Goal: Task Accomplishment & Management: Manage account settings

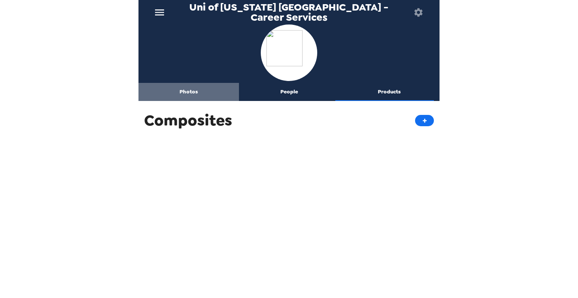
click at [194, 93] on button "Photos" at bounding box center [188, 92] width 100 height 18
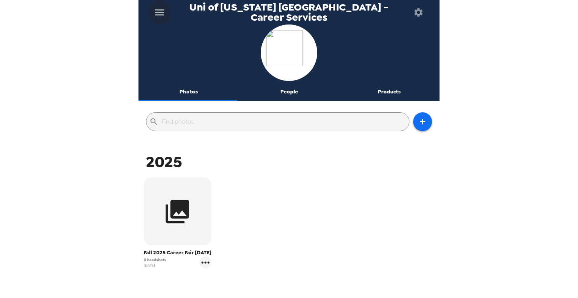
click at [155, 10] on icon "menu" at bounding box center [160, 12] width 12 height 12
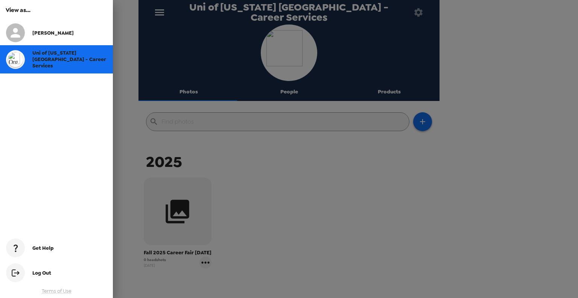
click at [155, 10] on div at bounding box center [289, 149] width 578 height 298
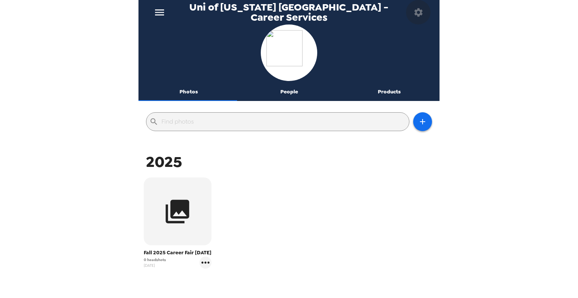
click at [418, 12] on icon "button" at bounding box center [418, 12] width 11 height 11
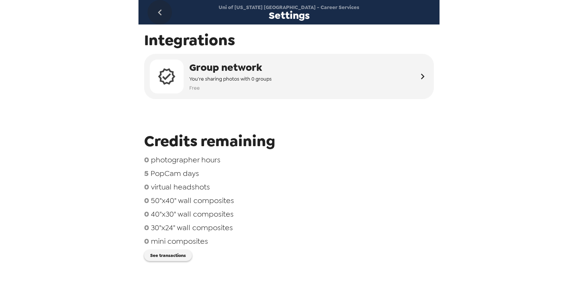
click at [157, 15] on icon "go back" at bounding box center [160, 12] width 12 height 12
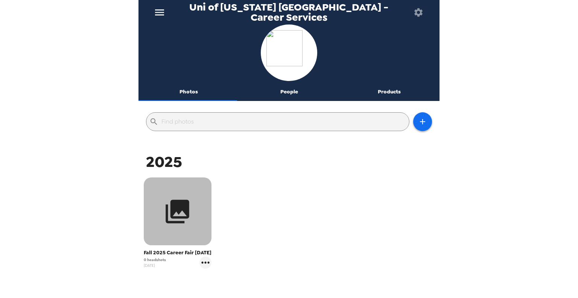
click at [176, 204] on icon "button" at bounding box center [178, 211] width 24 height 24
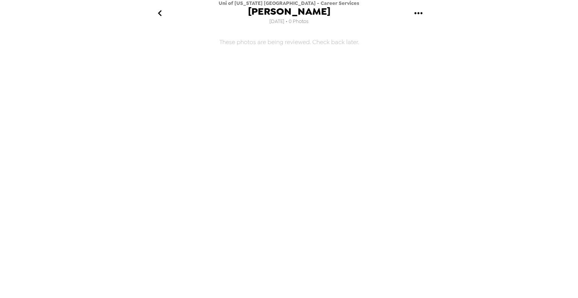
click at [423, 13] on icon "gallery menu" at bounding box center [418, 13] width 12 height 12
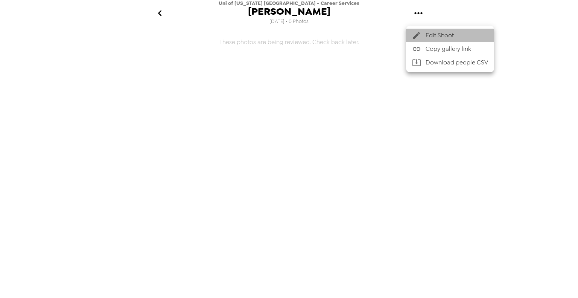
click at [432, 33] on span "Edit Shoot" at bounding box center [457, 35] width 62 height 9
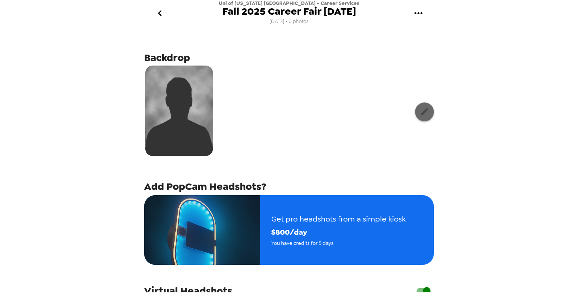
click at [420, 109] on icon "button" at bounding box center [424, 111] width 9 height 9
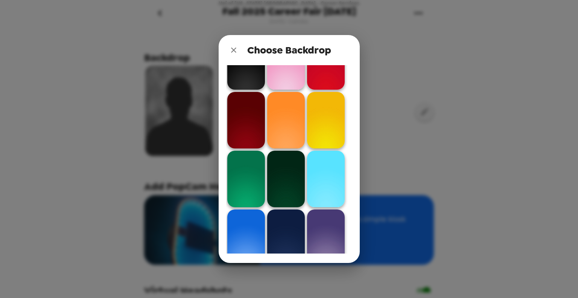
scroll to position [263, 0]
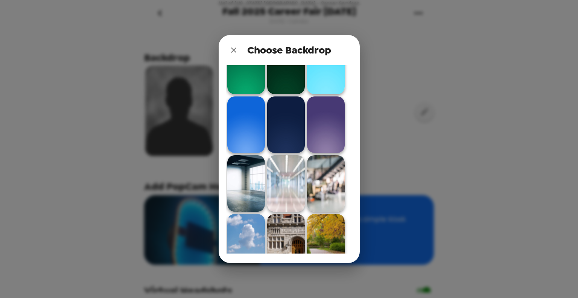
click at [281, 126] on img at bounding box center [286, 124] width 38 height 56
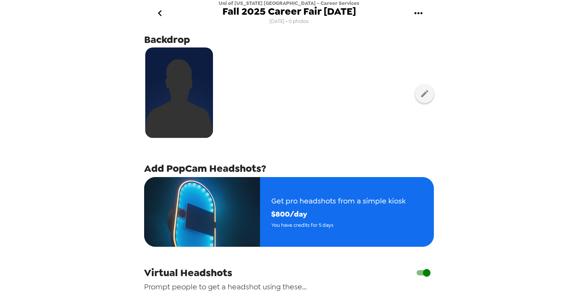
scroll to position [0, 0]
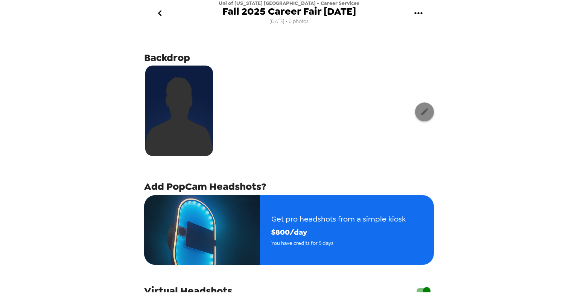
click at [421, 111] on icon "button" at bounding box center [424, 111] width 9 height 9
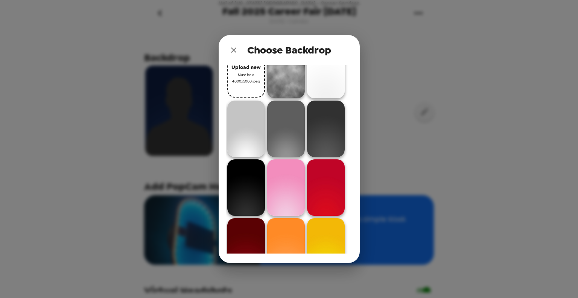
scroll to position [38, 0]
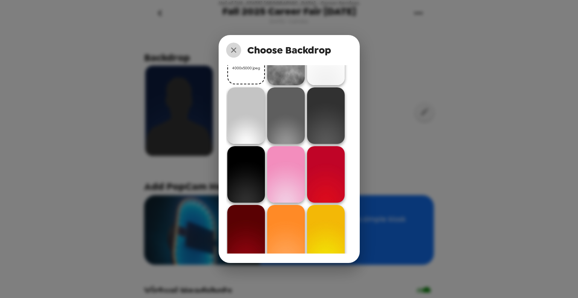
click at [233, 52] on icon "close" at bounding box center [233, 50] width 9 height 9
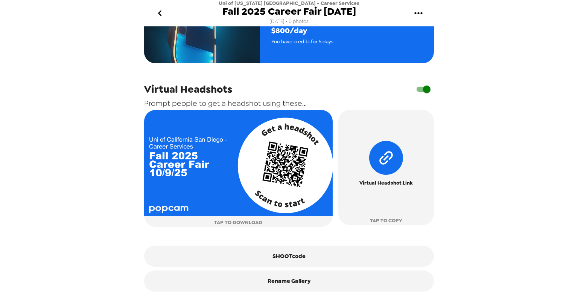
scroll to position [208, 0]
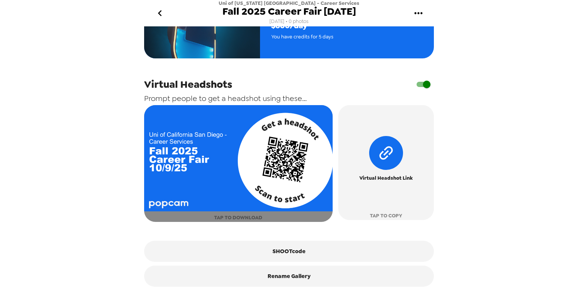
click at [261, 219] on button "TAP TO DOWNLOAD" at bounding box center [238, 163] width 188 height 117
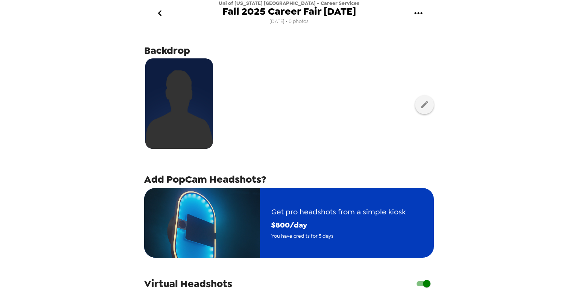
scroll to position [0, 0]
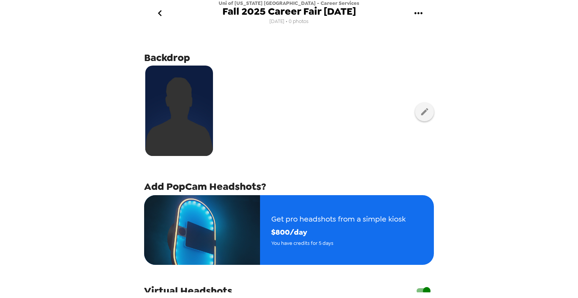
click at [162, 12] on icon "go back" at bounding box center [160, 13] width 12 height 12
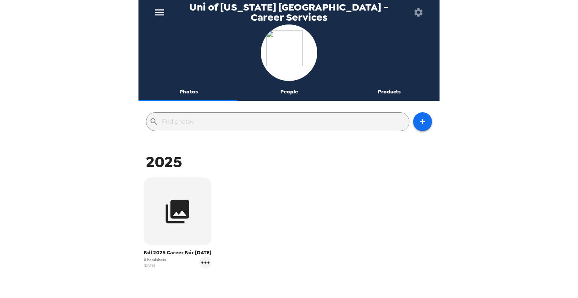
click at [206, 121] on input "text" at bounding box center [283, 122] width 245 height 12
click at [418, 125] on icon "button" at bounding box center [422, 121] width 9 height 9
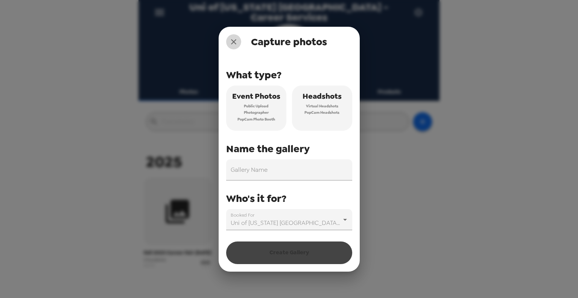
click at [236, 40] on icon "close" at bounding box center [233, 41] width 9 height 9
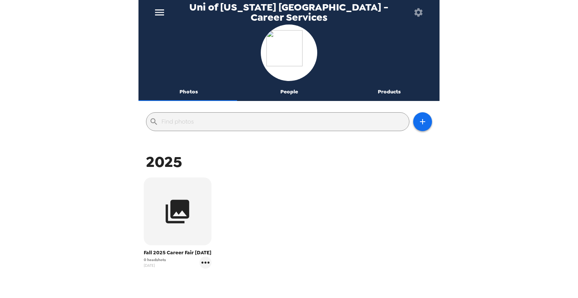
click at [285, 64] on img at bounding box center [288, 52] width 45 height 45
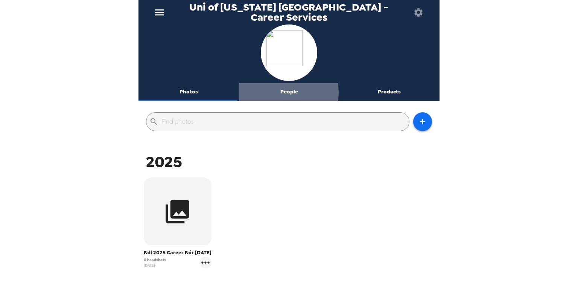
click at [283, 92] on button "People" at bounding box center [289, 92] width 100 height 18
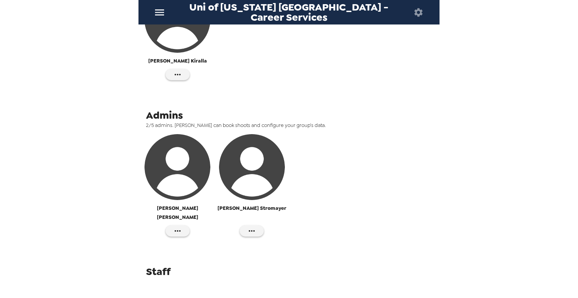
scroll to position [143, 0]
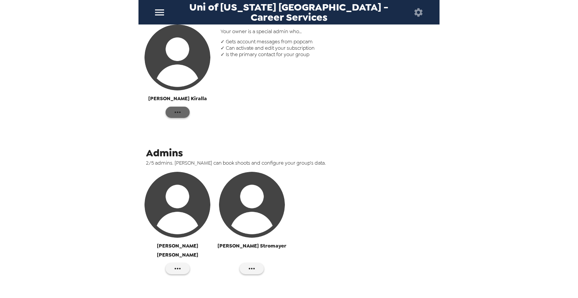
click at [174, 111] on icon "button" at bounding box center [177, 112] width 9 height 9
click at [299, 122] on div at bounding box center [289, 149] width 578 height 298
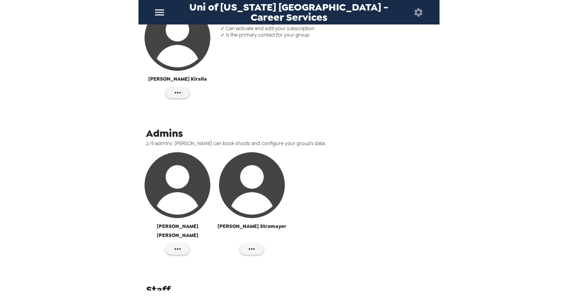
scroll to position [180, 0]
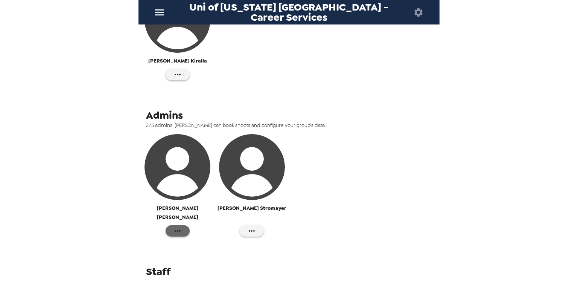
click at [181, 225] on button "button" at bounding box center [178, 230] width 24 height 11
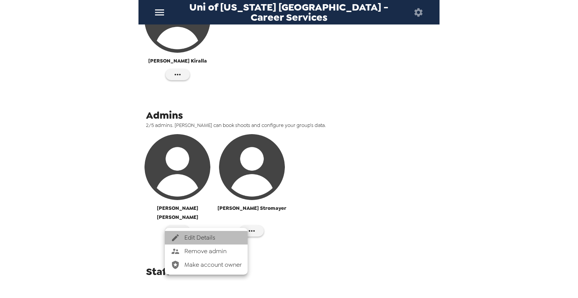
click at [208, 236] on span "Edit Details" at bounding box center [212, 237] width 57 height 9
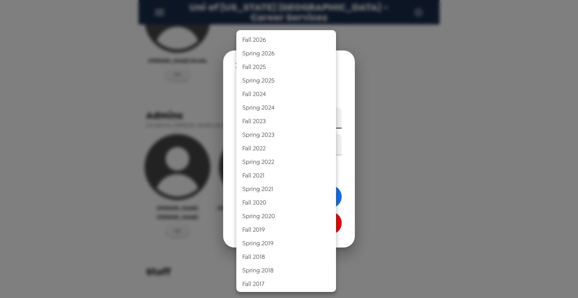
click at [294, 125] on body "Uni of [US_STATE] [GEOGRAPHIC_DATA] - Career Services Photos People Products ​ …" at bounding box center [289, 149] width 578 height 298
click at [430, 126] on div at bounding box center [289, 149] width 578 height 298
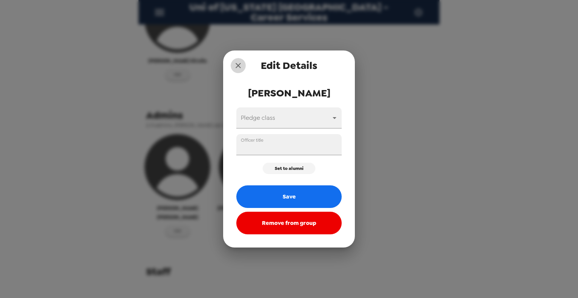
click at [235, 62] on icon "close" at bounding box center [238, 65] width 9 height 9
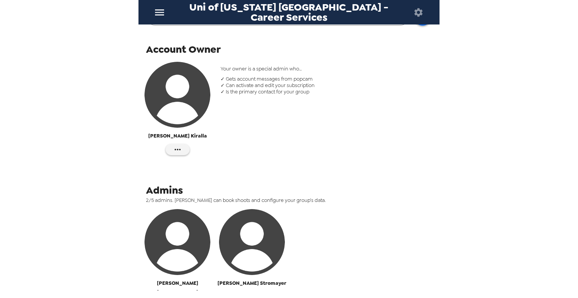
scroll to position [105, 0]
click at [174, 149] on icon "button" at bounding box center [177, 149] width 9 height 9
click at [195, 164] on span "Edit Details" at bounding box center [199, 165] width 31 height 9
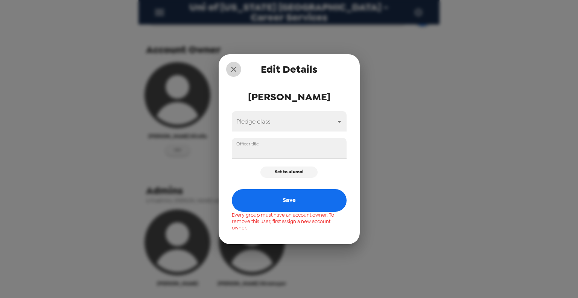
click at [231, 67] on icon "close" at bounding box center [233, 69] width 9 height 9
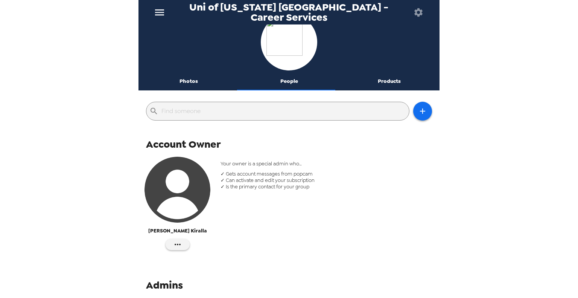
scroll to position [0, 0]
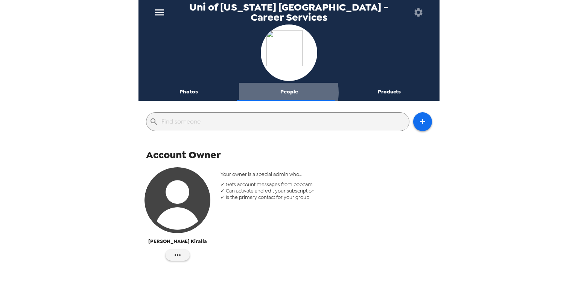
click at [282, 92] on button "People" at bounding box center [289, 92] width 100 height 18
click at [284, 92] on button "People" at bounding box center [289, 92] width 100 height 18
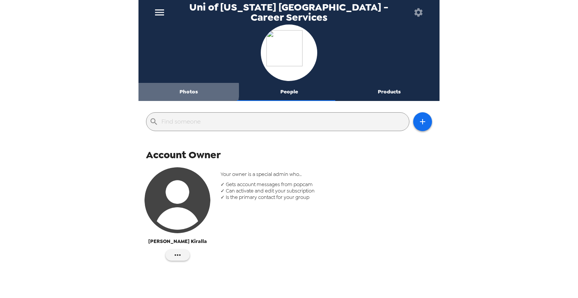
click at [188, 90] on button "Photos" at bounding box center [188, 92] width 100 height 18
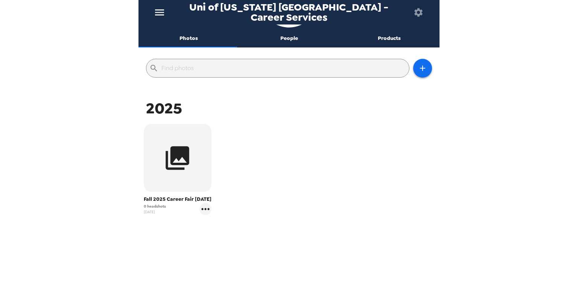
scroll to position [61, 0]
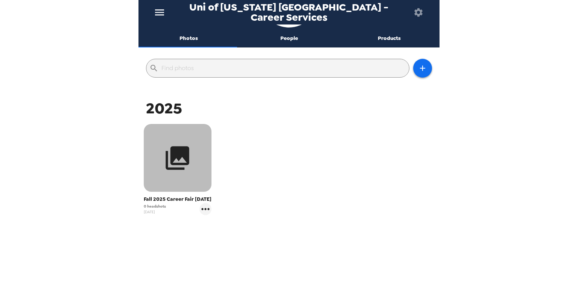
click at [184, 144] on icon "button" at bounding box center [177, 158] width 28 height 28
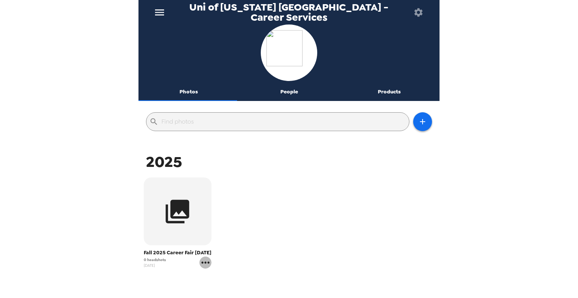
click at [202, 268] on icon "gallery menu" at bounding box center [205, 262] width 12 height 12
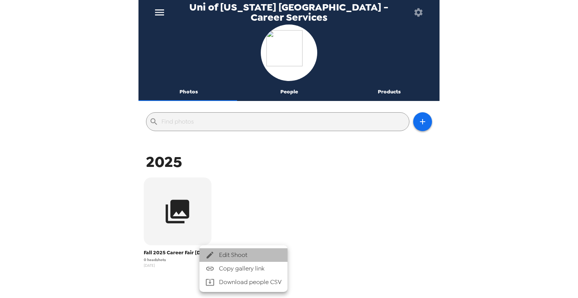
click at [239, 255] on span "Edit Shoot" at bounding box center [250, 254] width 62 height 9
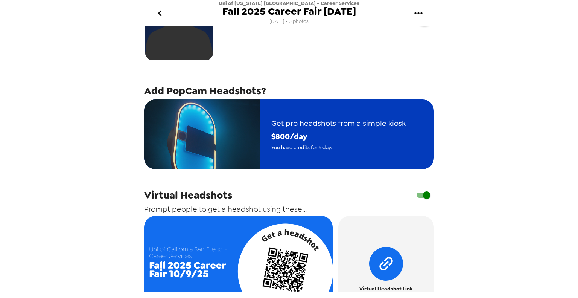
scroll to position [171, 0]
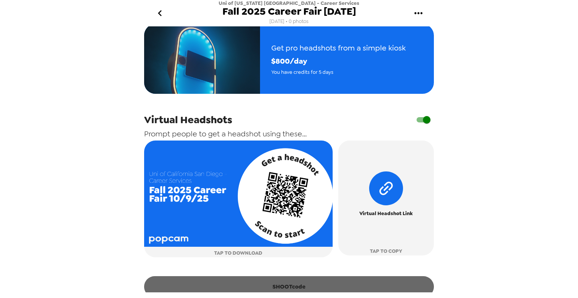
click at [301, 287] on button "SHOOTcode" at bounding box center [289, 286] width 290 height 21
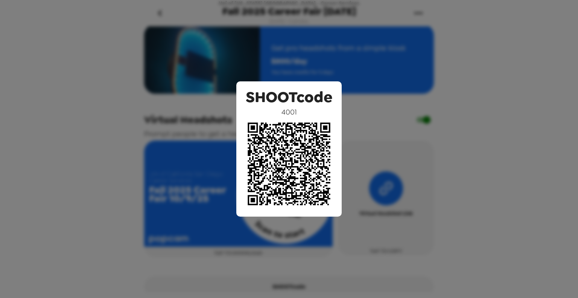
drag, startPoint x: 157, startPoint y: 82, endPoint x: 69, endPoint y: 77, distance: 88.2
click at [157, 81] on div "SHOOTcode 4001" at bounding box center [289, 149] width 578 height 298
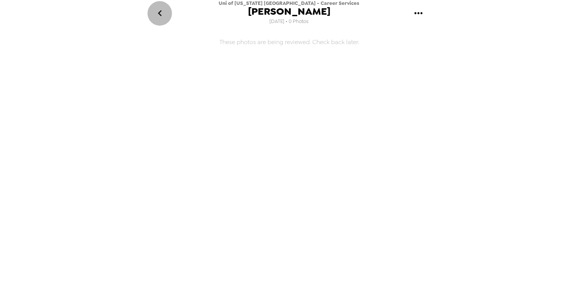
click at [157, 13] on icon "go back" at bounding box center [160, 13] width 12 height 12
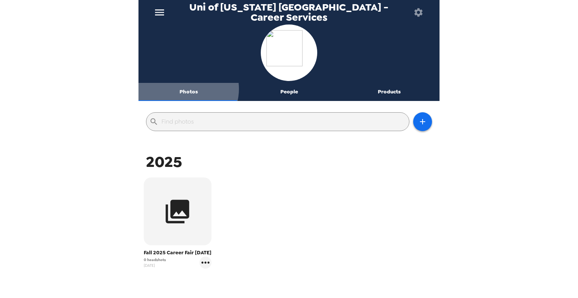
click at [187, 89] on button "Photos" at bounding box center [188, 92] width 100 height 18
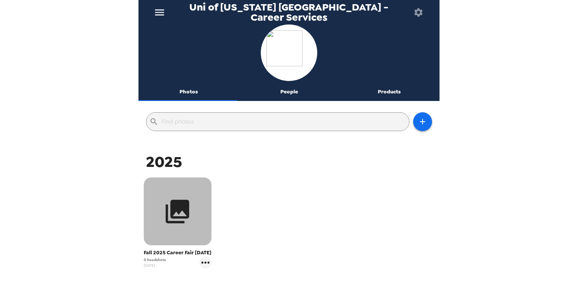
click at [167, 207] on icon "button" at bounding box center [177, 211] width 28 height 28
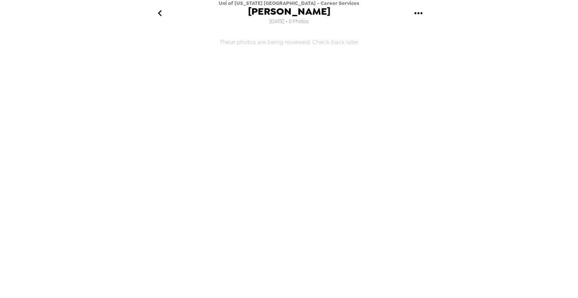
click at [417, 14] on icon "gallery menu" at bounding box center [418, 13] width 12 height 12
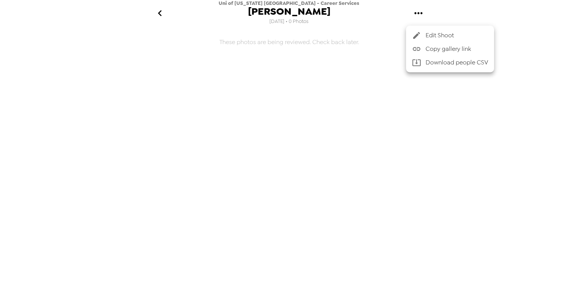
click at [170, 15] on div at bounding box center [289, 149] width 578 height 298
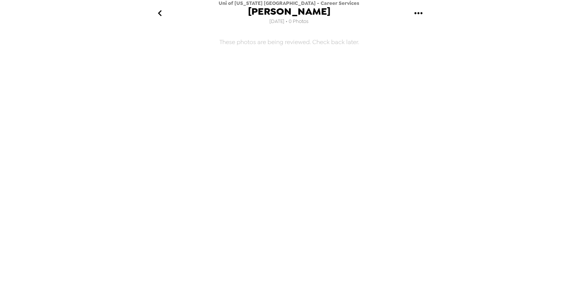
click at [164, 15] on icon "go back" at bounding box center [160, 13] width 12 height 12
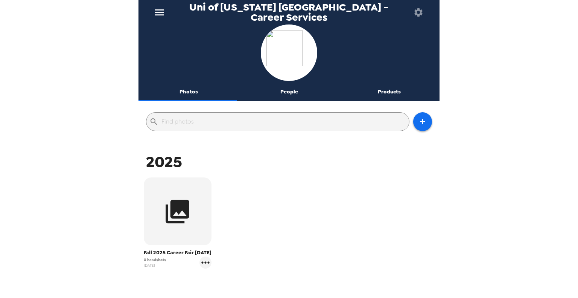
scroll to position [38, 0]
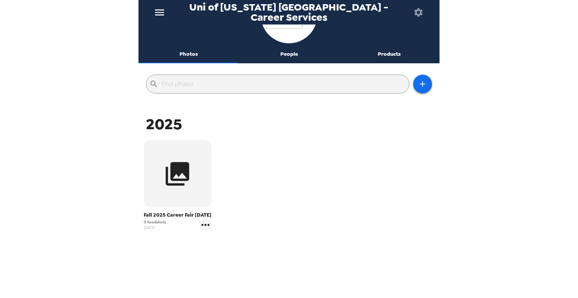
click at [212, 232] on div "Fall 2025 Career Fair [DATE] 0 headshots [DATE]" at bounding box center [177, 185] width 74 height 95
click at [207, 231] on icon "gallery menu" at bounding box center [205, 225] width 12 height 12
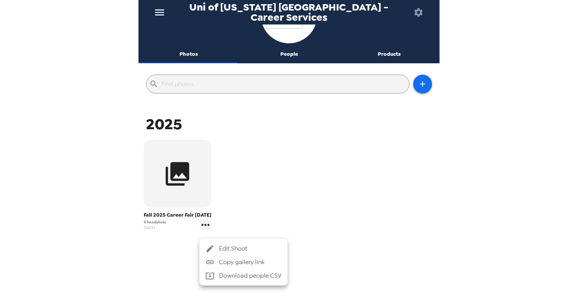
click at [322, 196] on div at bounding box center [289, 149] width 578 height 298
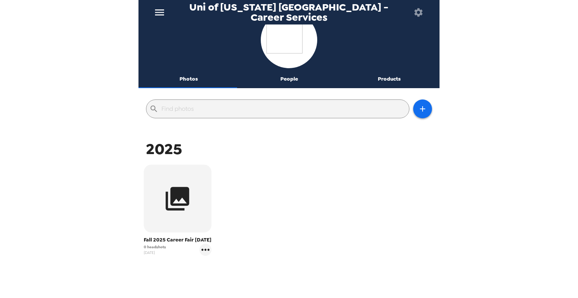
scroll to position [0, 0]
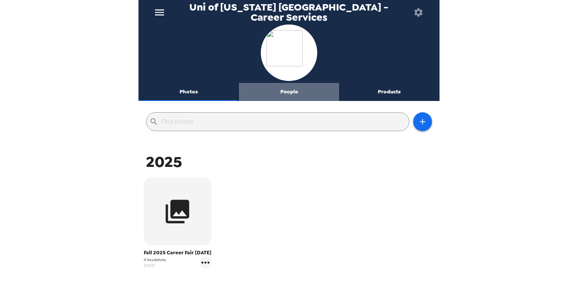
click at [288, 93] on button "People" at bounding box center [289, 92] width 100 height 18
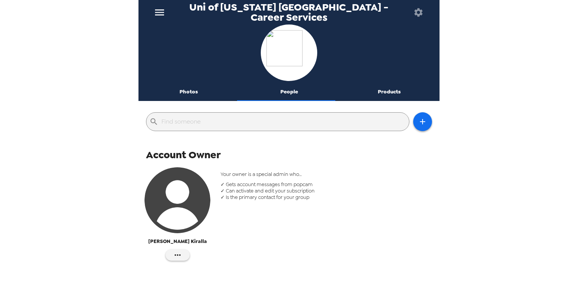
click at [383, 90] on button "Products" at bounding box center [389, 92] width 100 height 18
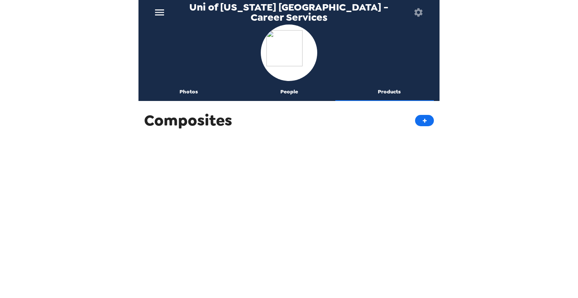
click at [190, 98] on button "Photos" at bounding box center [188, 92] width 100 height 18
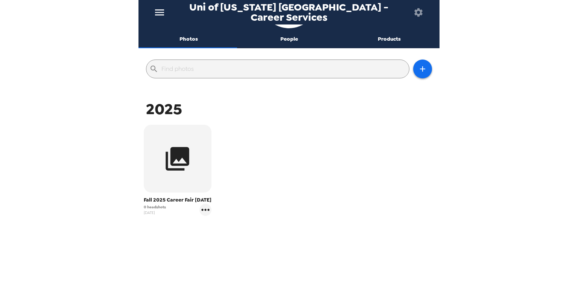
scroll to position [61, 0]
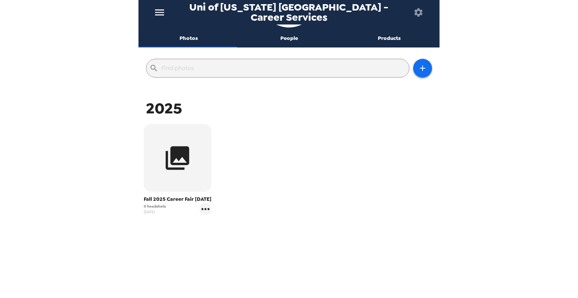
click at [192, 141] on button "button" at bounding box center [178, 158] width 68 height 68
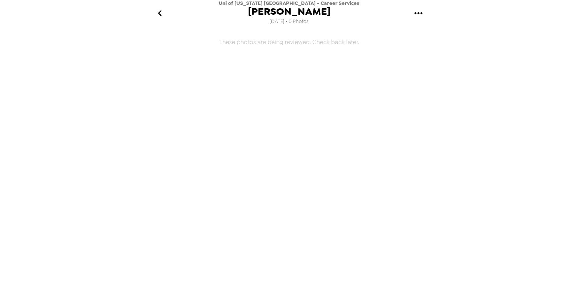
click at [415, 15] on icon "gallery menu" at bounding box center [418, 13] width 12 height 12
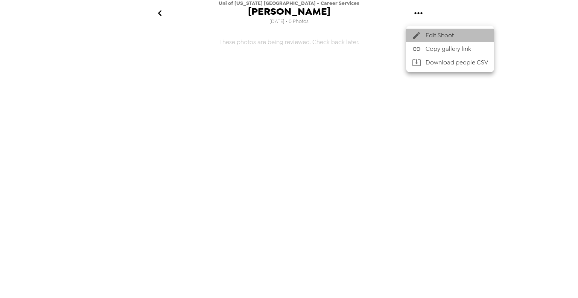
click at [444, 36] on span "Edit Shoot" at bounding box center [457, 35] width 62 height 9
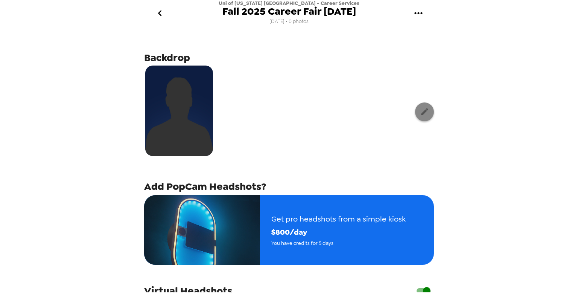
click at [421, 117] on button "button" at bounding box center [424, 111] width 19 height 19
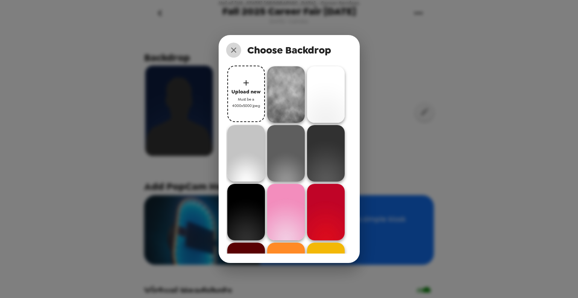
click at [235, 46] on icon "close" at bounding box center [233, 50] width 9 height 9
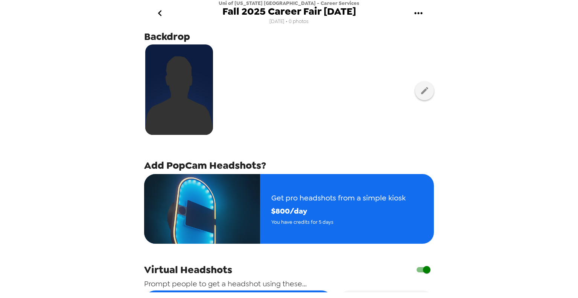
scroll to position [20, 0]
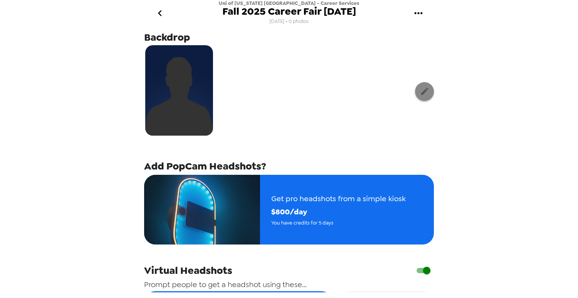
click at [420, 92] on icon "button" at bounding box center [424, 91] width 9 height 9
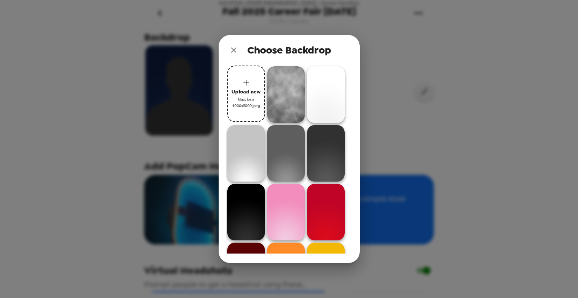
click at [476, 100] on div "Choose Backdrop Upload new Must be a 4000x5000 jpeg" at bounding box center [289, 149] width 578 height 298
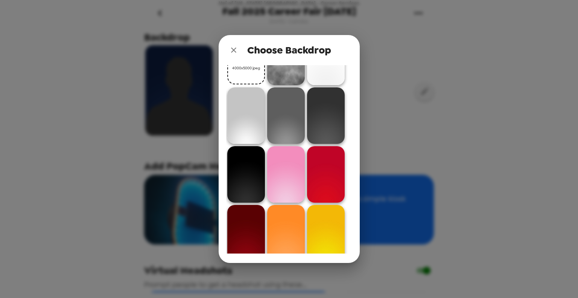
scroll to position [0, 0]
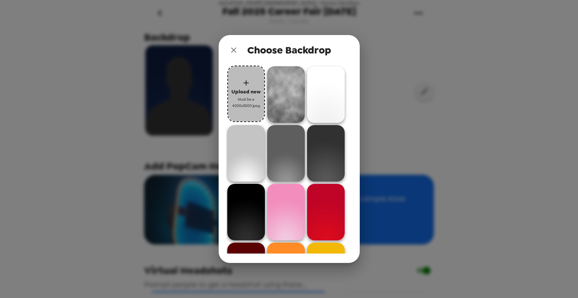
click at [249, 90] on span "Upload new" at bounding box center [245, 91] width 29 height 9
click at [228, 46] on button "close" at bounding box center [233, 50] width 15 height 15
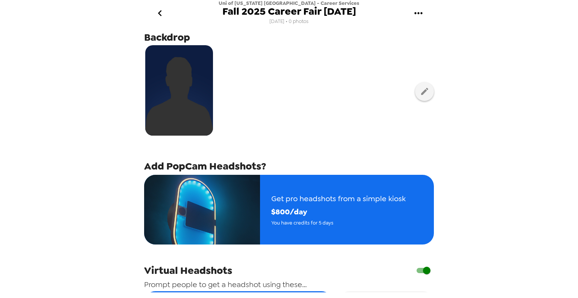
click at [174, 73] on img at bounding box center [179, 90] width 68 height 90
click at [420, 94] on icon "button" at bounding box center [424, 91] width 9 height 9
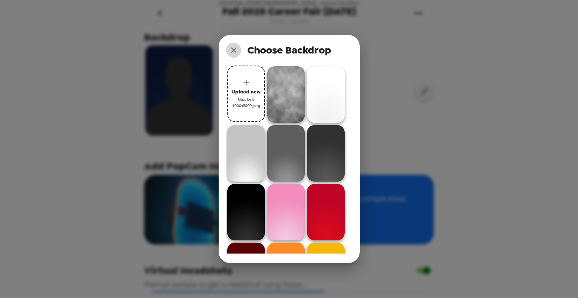
click at [230, 47] on icon "close" at bounding box center [233, 50] width 9 height 9
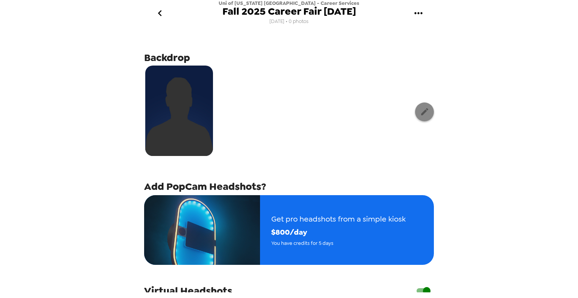
click at [420, 112] on icon "button" at bounding box center [424, 111] width 9 height 9
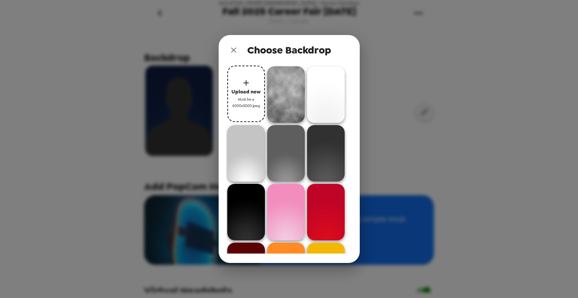
click at [127, 40] on div "Choose Backdrop Upload new Must be a 4000x5000 jpeg" at bounding box center [289, 149] width 578 height 298
click at [232, 50] on icon "close" at bounding box center [233, 50] width 9 height 9
